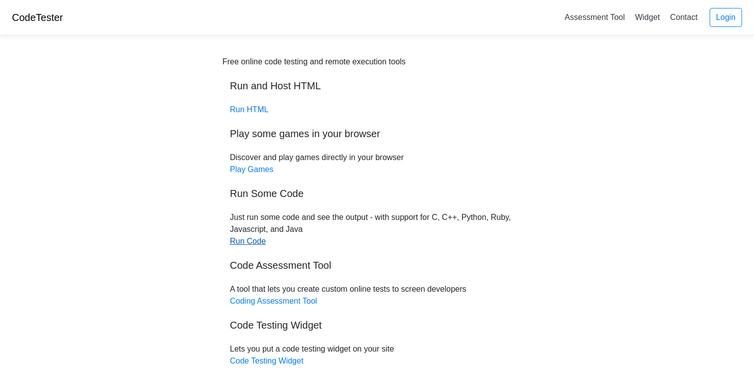
click at [253, 243] on link "Run Code" at bounding box center [248, 241] width 36 height 8
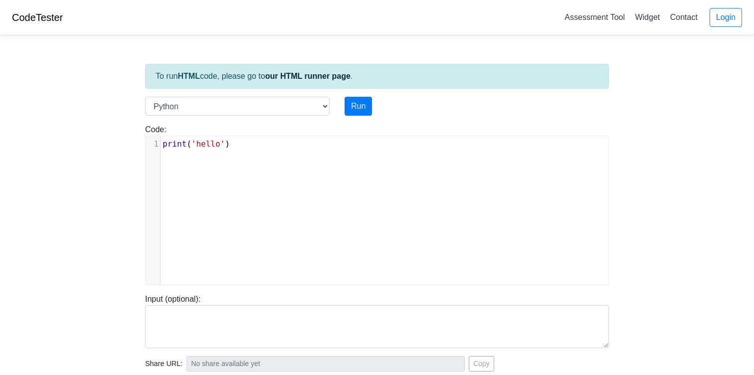
scroll to position [4, 0]
click at [239, 151] on div "xxxxxxxxxx 1 print ( 'hello' )" at bounding box center [384, 144] width 448 height 16
drag, startPoint x: 236, startPoint y: 146, endPoint x: 157, endPoint y: 146, distance: 78.7
click at [160, 146] on div "1 print ( 'hello' )" at bounding box center [384, 144] width 448 height 12
type textarea "class solution:"
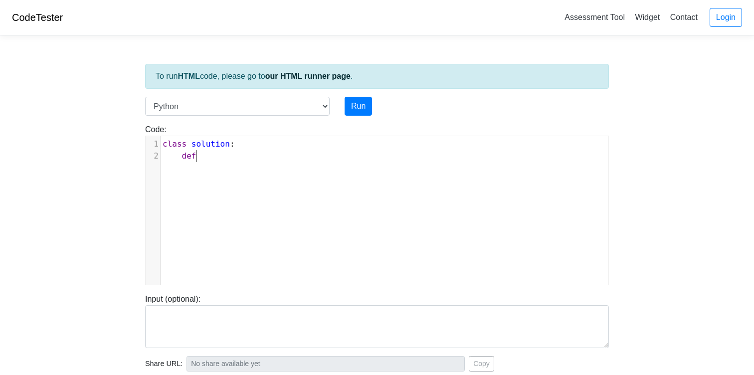
scroll to position [4, 18]
type textarea "def"
type textarea "balancedSum("
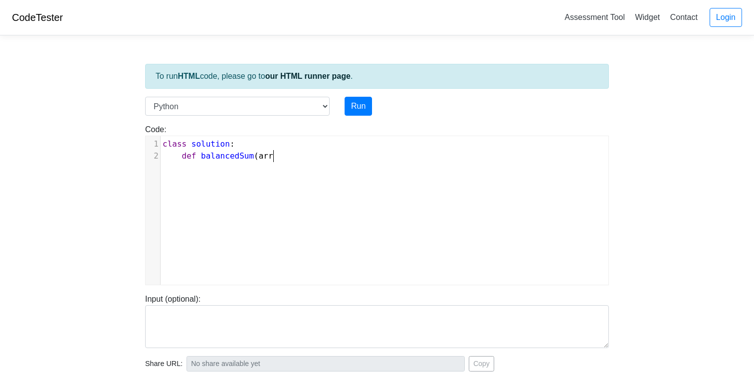
type textarea "arr="
type textarea "self, arr: li"
type textarea "List[int]) ->"
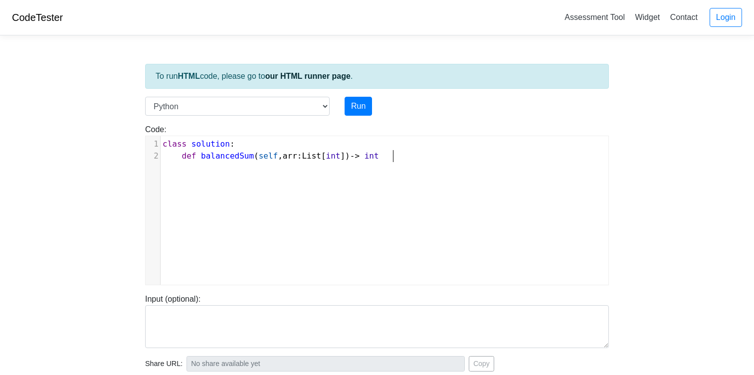
type textarea "int;"
type textarea ":"
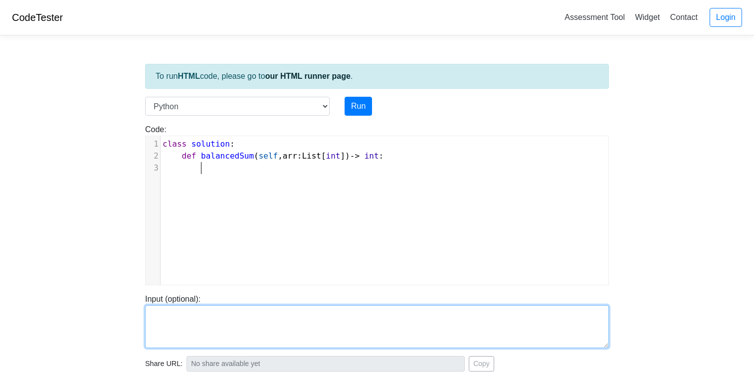
click at [291, 329] on textarea at bounding box center [376, 326] width 463 height 43
type textarea "arr = [1, 2, 3 4, 6]"
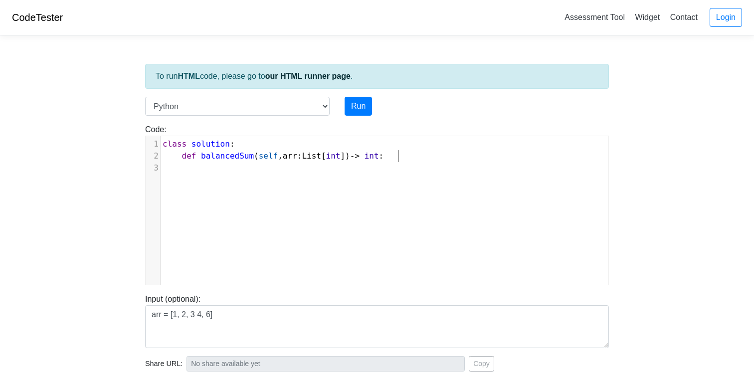
scroll to position [4, 0]
click at [429, 158] on pre "def balancedSum ( self , arr : List [ int ]) -> int :" at bounding box center [384, 156] width 448 height 12
type textarea "for i in range(len(arr)):"
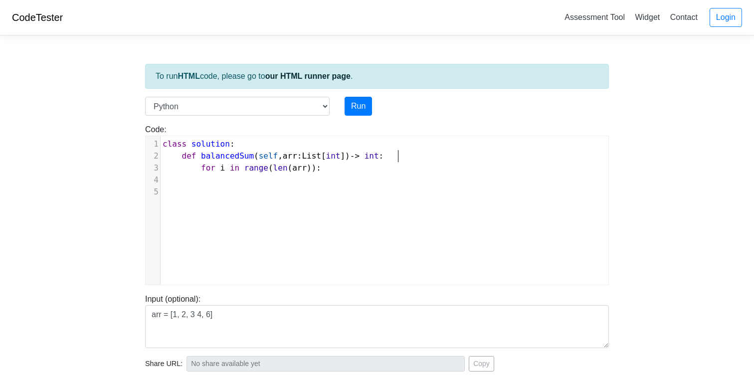
click at [418, 152] on pre "def balancedSum ( self , arr : List [ int ]) -> int :" at bounding box center [384, 156] width 448 height 12
type textarea "sum"
type textarea "C"
type textarea "currentSum = 0"
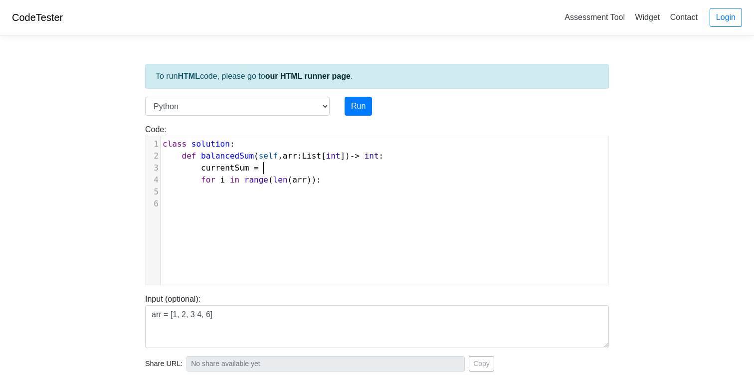
scroll to position [4, 66]
click at [395, 172] on pre "currentSum = 0" at bounding box center [384, 168] width 448 height 12
click at [369, 186] on pre at bounding box center [384, 192] width 448 height 12
type textarea "currentSum ++"
type textarea "="
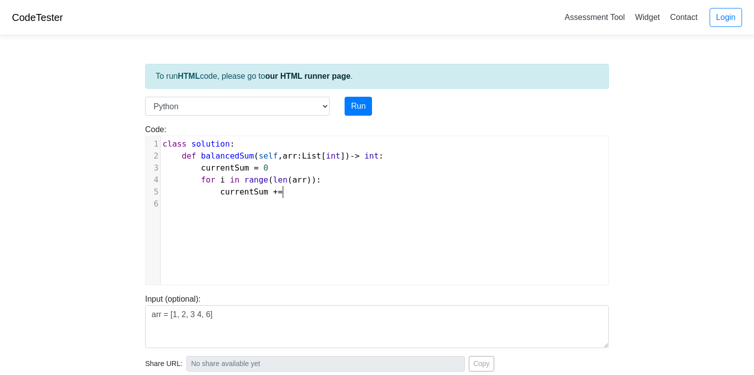
scroll to position [4, 9]
type textarea "if currentSum + l"
type textarea "arr[i] =="
click at [404, 168] on pre "currentSum = 0" at bounding box center [384, 168] width 448 height 12
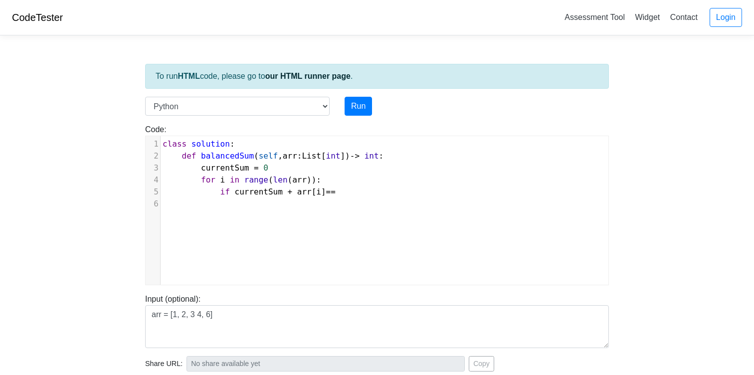
click at [397, 186] on pre "if currentSum + arr [ i ] ==" at bounding box center [384, 192] width 448 height 12
click at [417, 158] on pre "def balancedSum ( self , arr : List [ int ]) -> int :" at bounding box center [384, 156] width 448 height 12
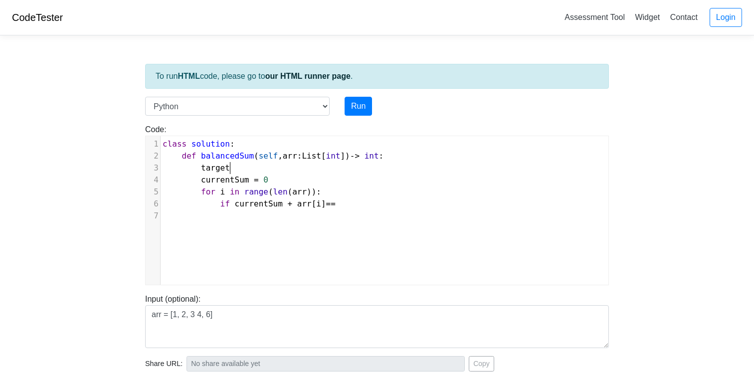
scroll to position [4, 28]
type textarea "target = l"
type textarea "arr[len(arr) - 1]"
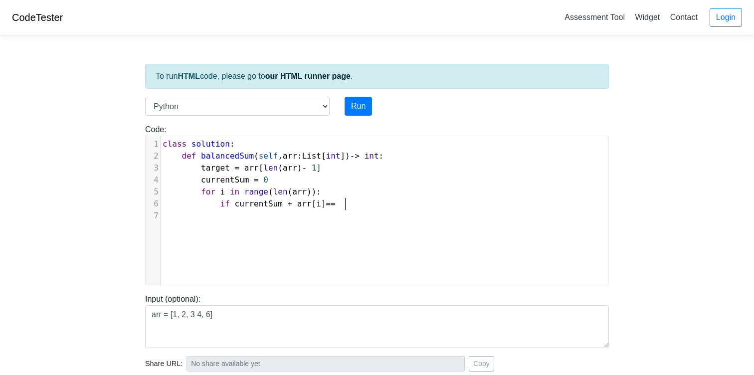
click at [439, 205] on pre "if currentSum + arr [ i ] ==" at bounding box center [384, 204] width 448 height 12
type textarea "target:"
type textarea "return i"
click at [356, 113] on button "Run" at bounding box center [357, 106] width 27 height 19
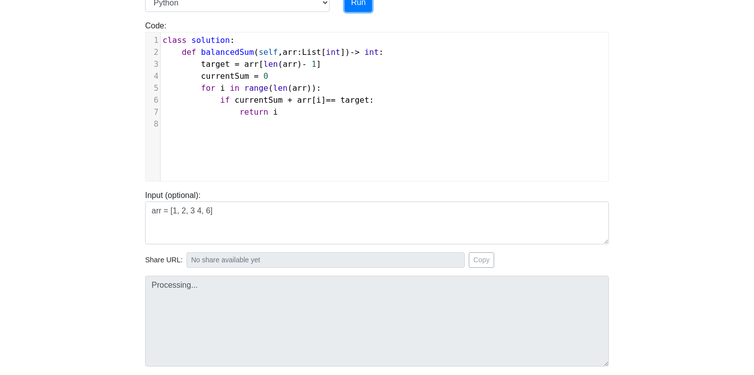
type input "https://codetester.io/runner?s=JOXYY2EZX8"
type textarea "Submission status: Runtime Error (NZEC) Stderr: Traceback (most recent call las…"
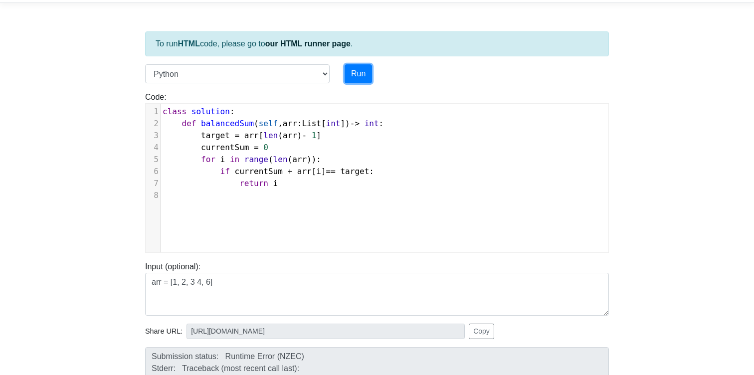
scroll to position [18, 0]
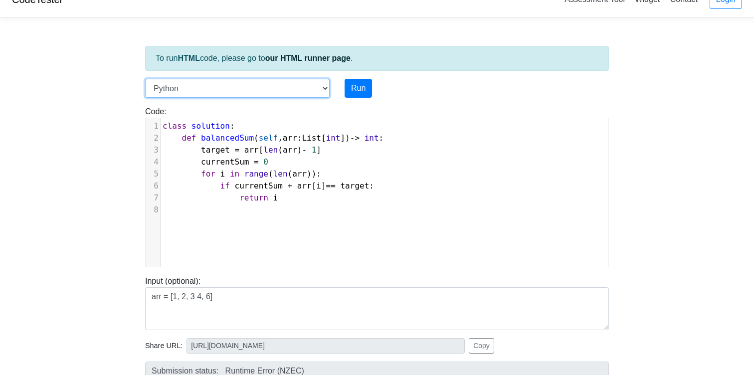
click at [311, 95] on select "C C++ Go Java Javascript Python Ruby" at bounding box center [237, 88] width 184 height 19
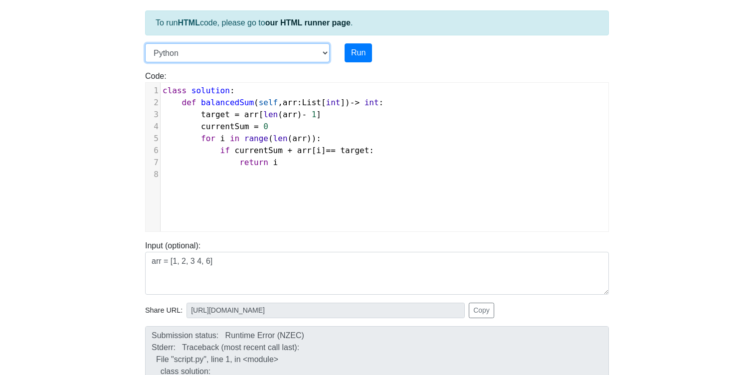
scroll to position [45, 0]
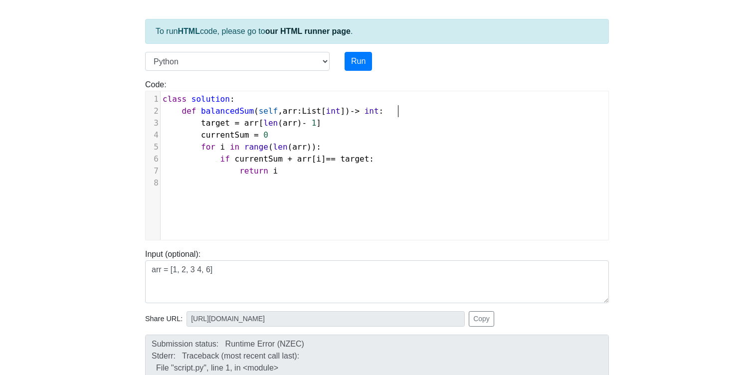
click at [422, 114] on pre "def balancedSum ( self , arr : List [ int ]) -> int :" at bounding box center [384, 111] width 448 height 12
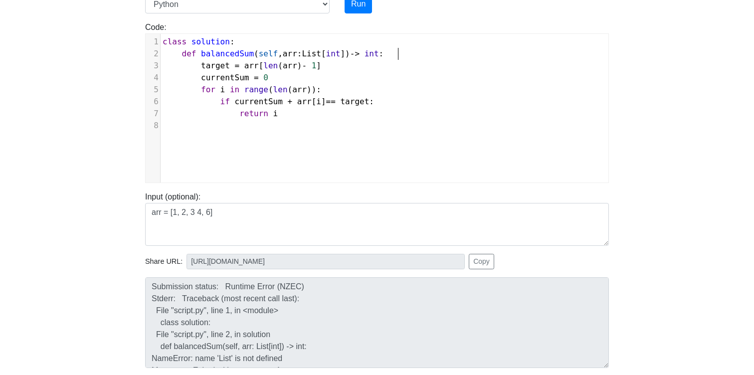
scroll to position [96, 0]
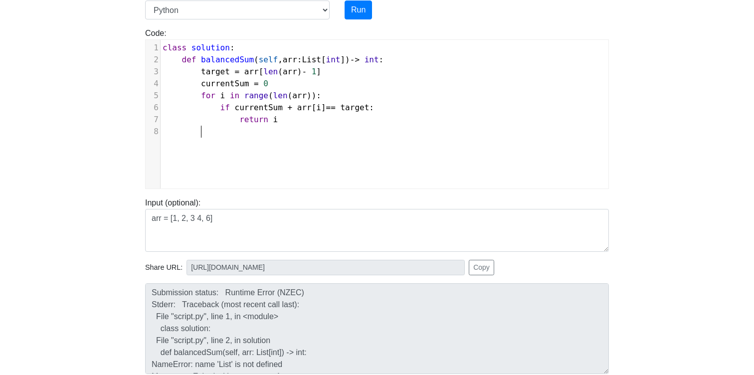
type textarea "class solution: def balancedSum(self, arr: List[int]) -> int: target = arr[len(…"
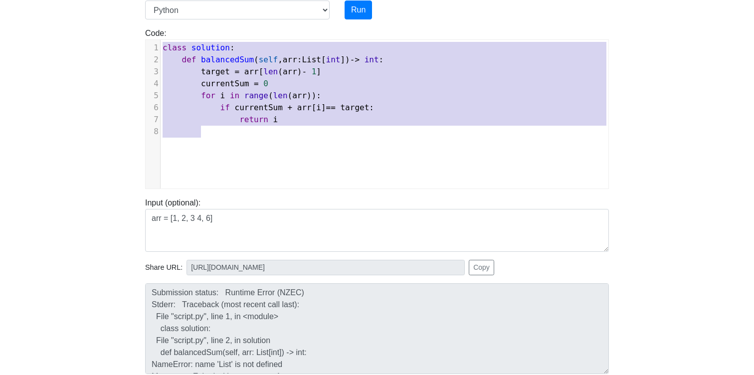
drag, startPoint x: 319, startPoint y: 129, endPoint x: 135, endPoint y: 35, distance: 207.1
click at [135, 35] on body "CodeTester Assessment Tool Widget Contact Login To run HTML code, please go to …" at bounding box center [377, 170] width 754 height 532
